Goal: Task Accomplishment & Management: Manage account settings

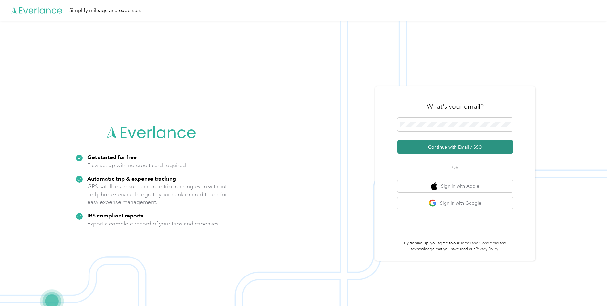
click at [429, 147] on button "Continue with Email / SSO" at bounding box center [454, 146] width 115 height 13
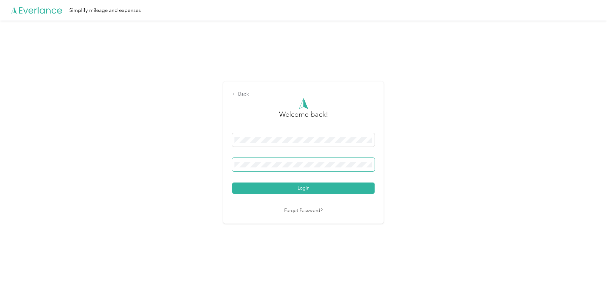
click at [311, 168] on span at bounding box center [303, 164] width 142 height 13
click at [308, 169] on span at bounding box center [303, 164] width 142 height 13
click at [232, 182] on button "Login" at bounding box center [303, 187] width 142 height 11
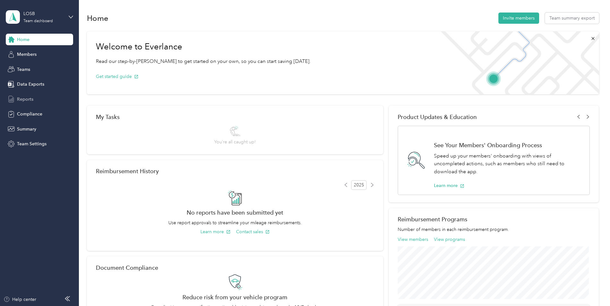
click at [29, 103] on div "Reports" at bounding box center [39, 99] width 67 height 12
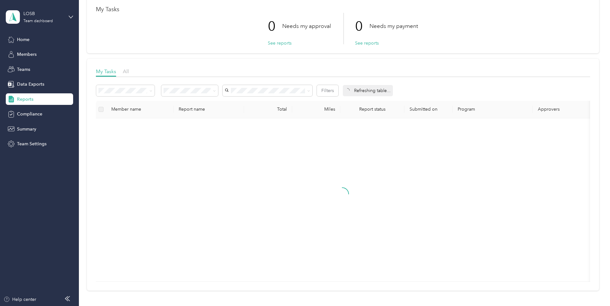
scroll to position [64, 0]
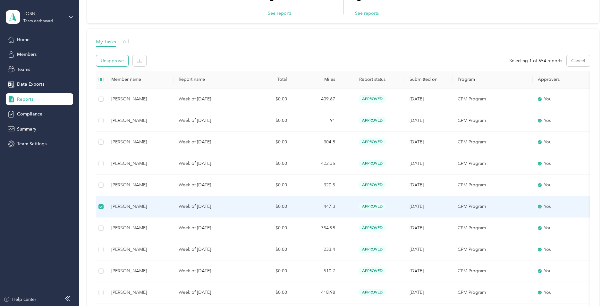
click at [113, 61] on button "Unapprove" at bounding box center [112, 60] width 32 height 11
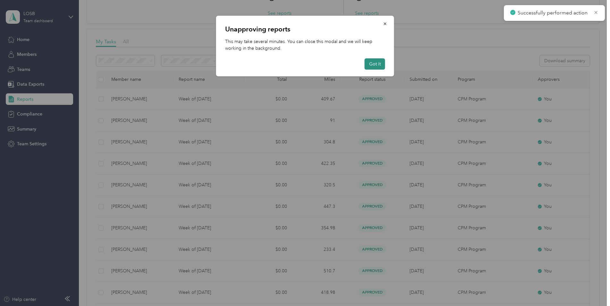
click at [371, 60] on button "Got it" at bounding box center [375, 63] width 21 height 11
